Goal: Task Accomplishment & Management: Manage account settings

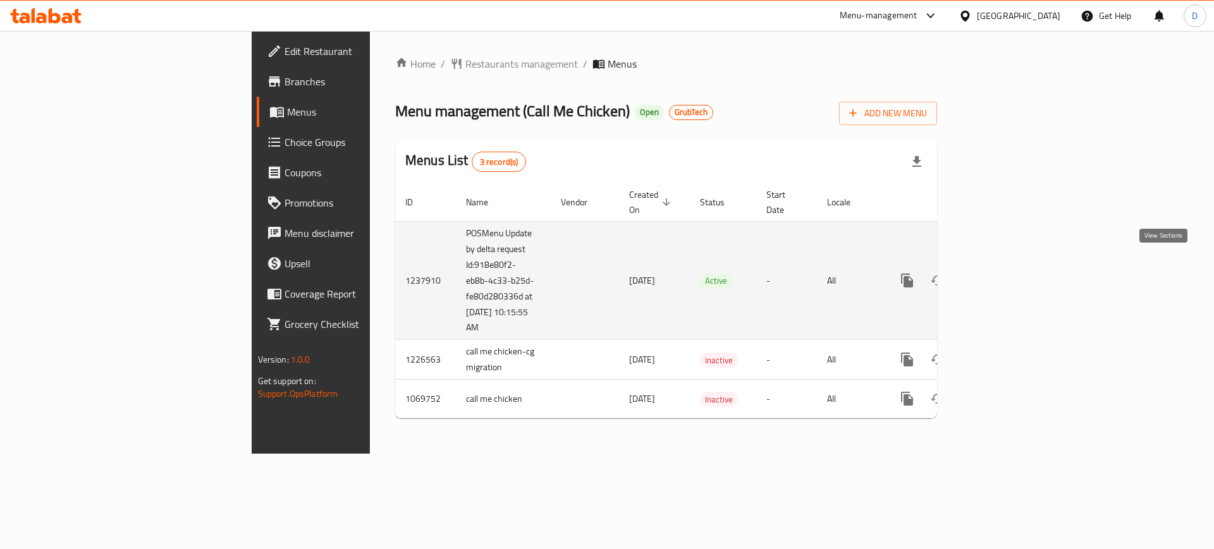
click at [1006, 273] on icon "enhanced table" at bounding box center [998, 280] width 15 height 15
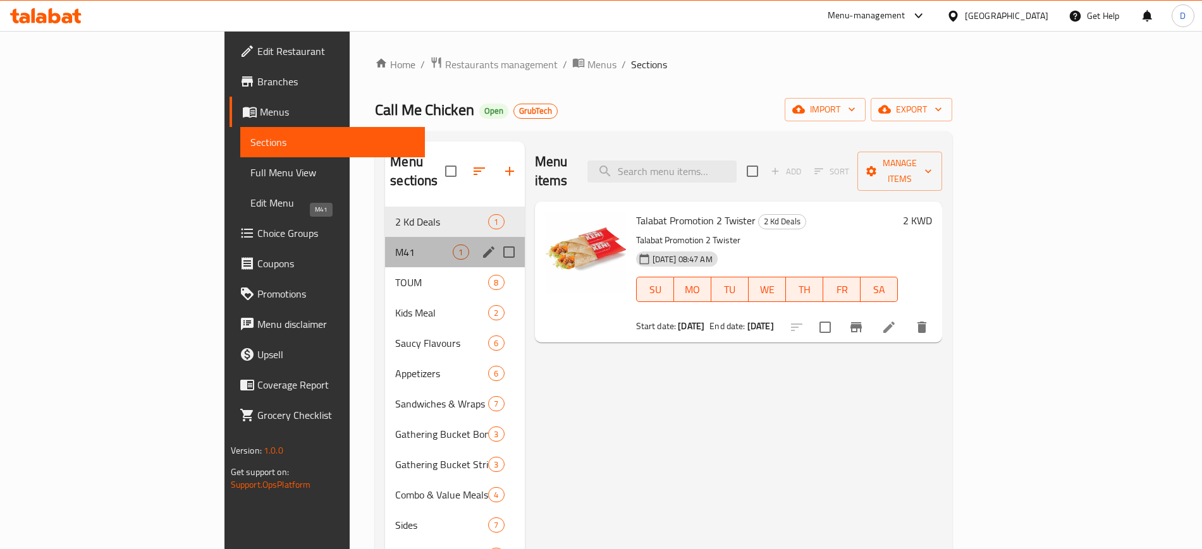
click at [395, 245] on span "M41" at bounding box center [424, 252] width 58 height 15
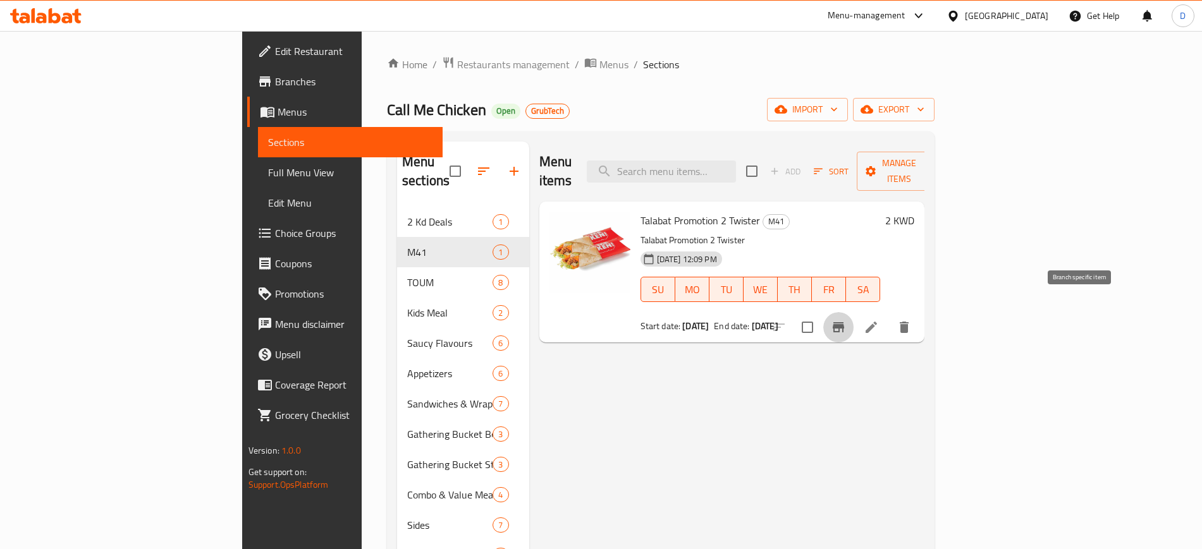
click at [854, 312] on button "Branch-specific-item" at bounding box center [838, 327] width 30 height 30
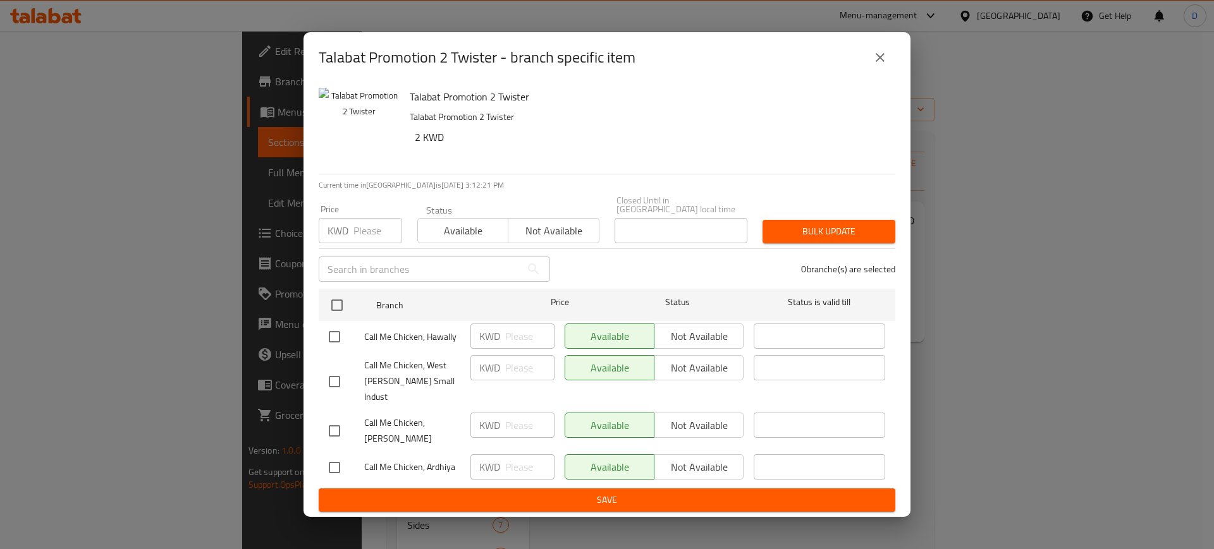
click at [883, 62] on icon "close" at bounding box center [880, 57] width 9 height 9
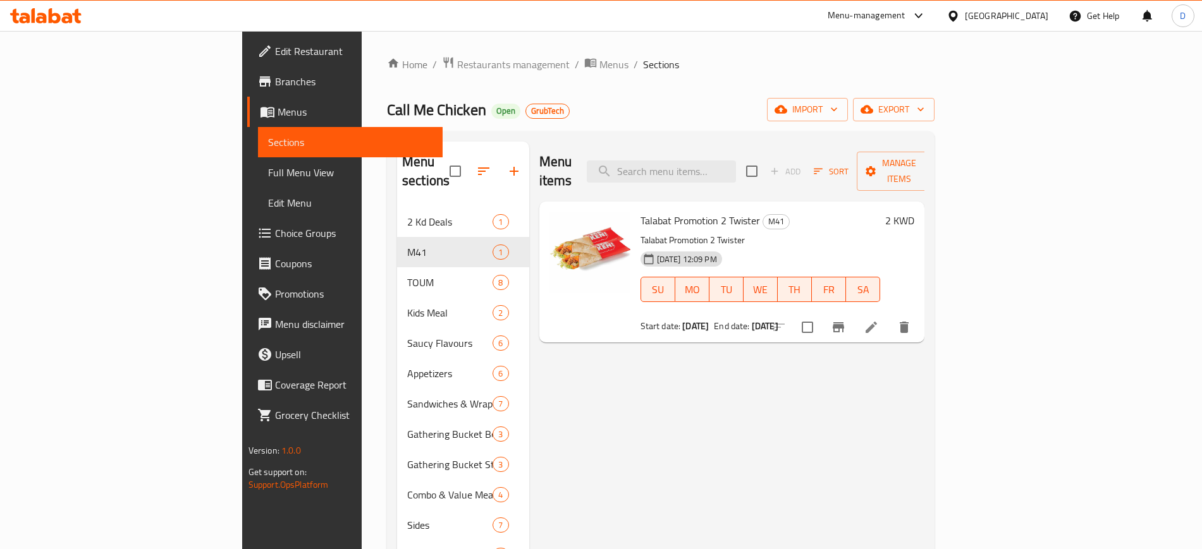
click at [73, 9] on icon at bounding box center [45, 15] width 71 height 15
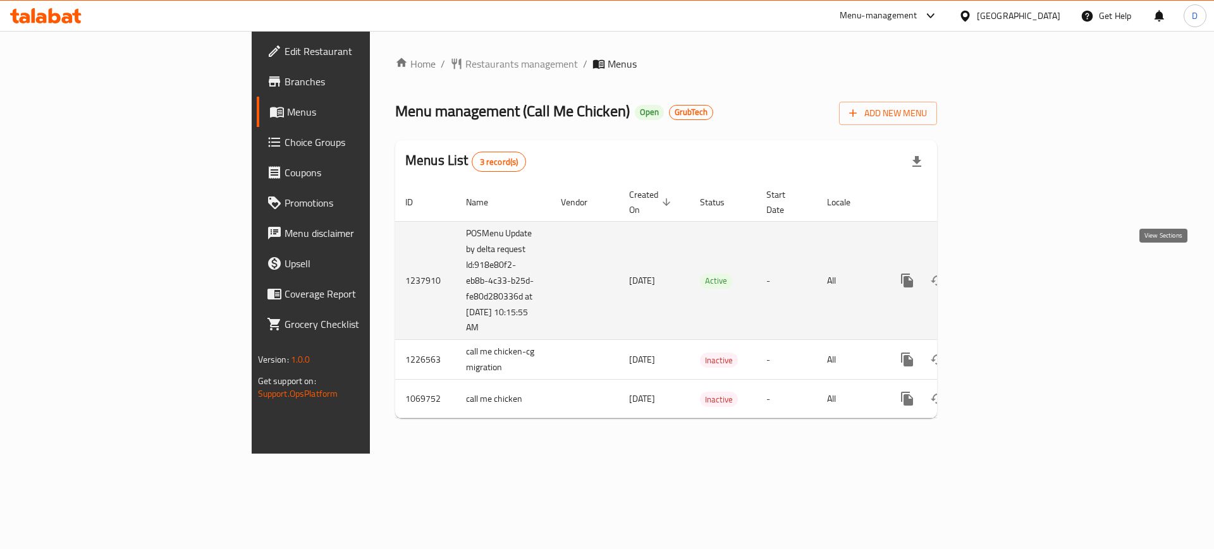
click at [1006, 273] on icon "enhanced table" at bounding box center [998, 280] width 15 height 15
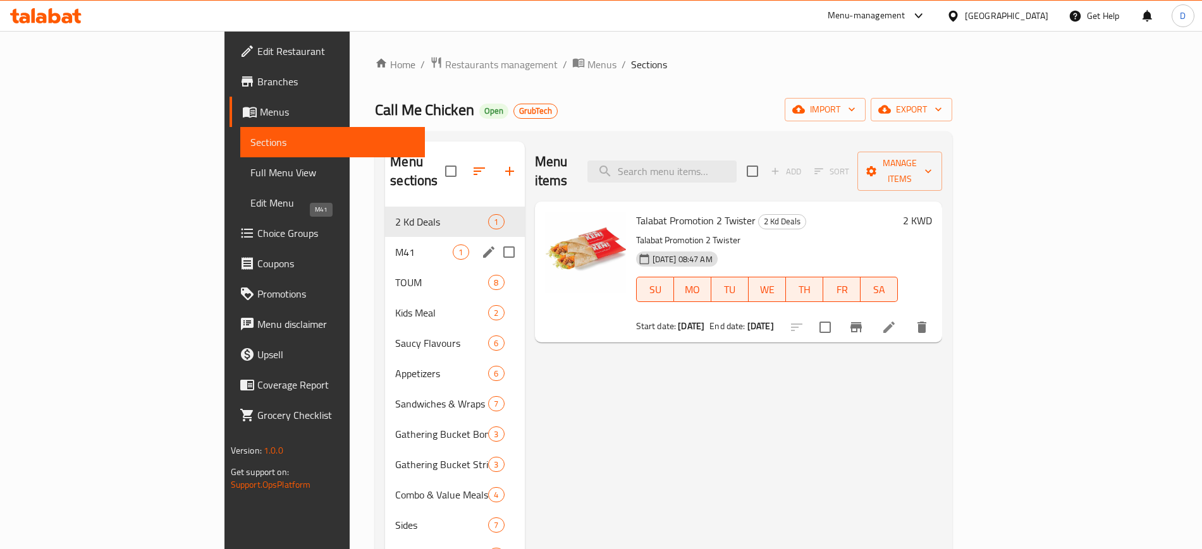
click at [395, 245] on span "M41" at bounding box center [424, 252] width 58 height 15
